Goal: Transaction & Acquisition: Book appointment/travel/reservation

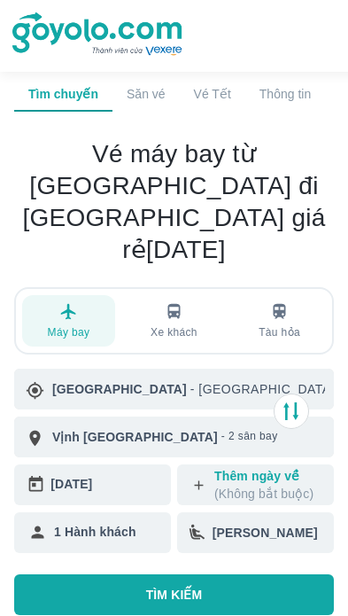
scroll to position [29, 0]
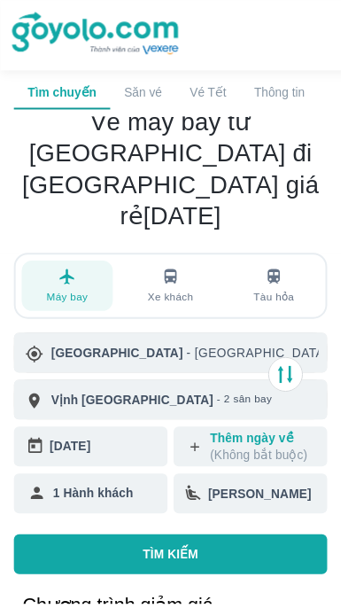
click at [133, 545] on button "TÌM KIẾM" at bounding box center [174, 565] width 320 height 41
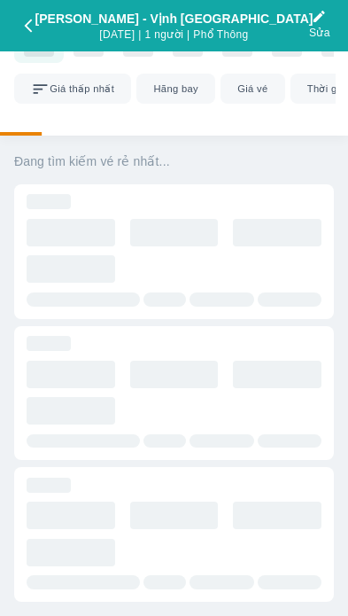
scroll to position [97, 0]
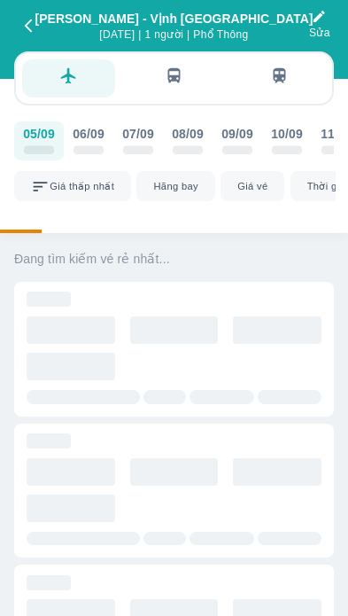
click at [27, 22] on icon "button" at bounding box center [28, 26] width 16 height 16
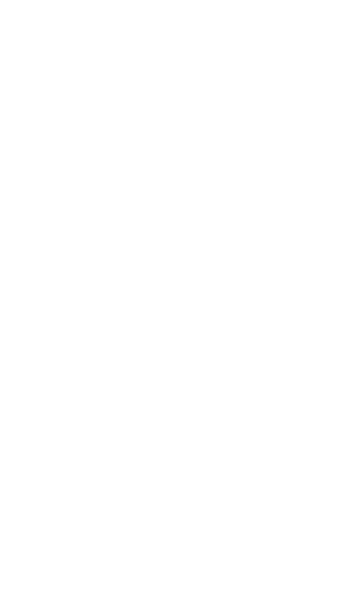
click at [31, 26] on div at bounding box center [174, 308] width 348 height 616
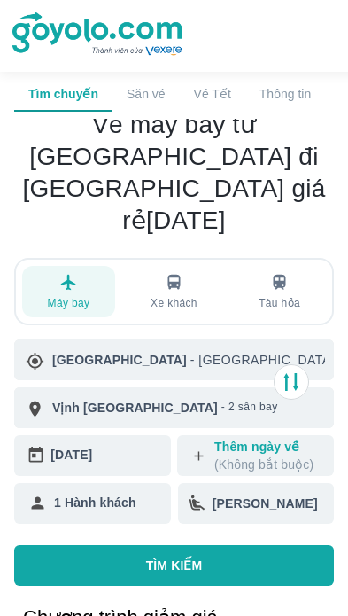
scroll to position [23, 0]
